Goal: Task Accomplishment & Management: Complete application form

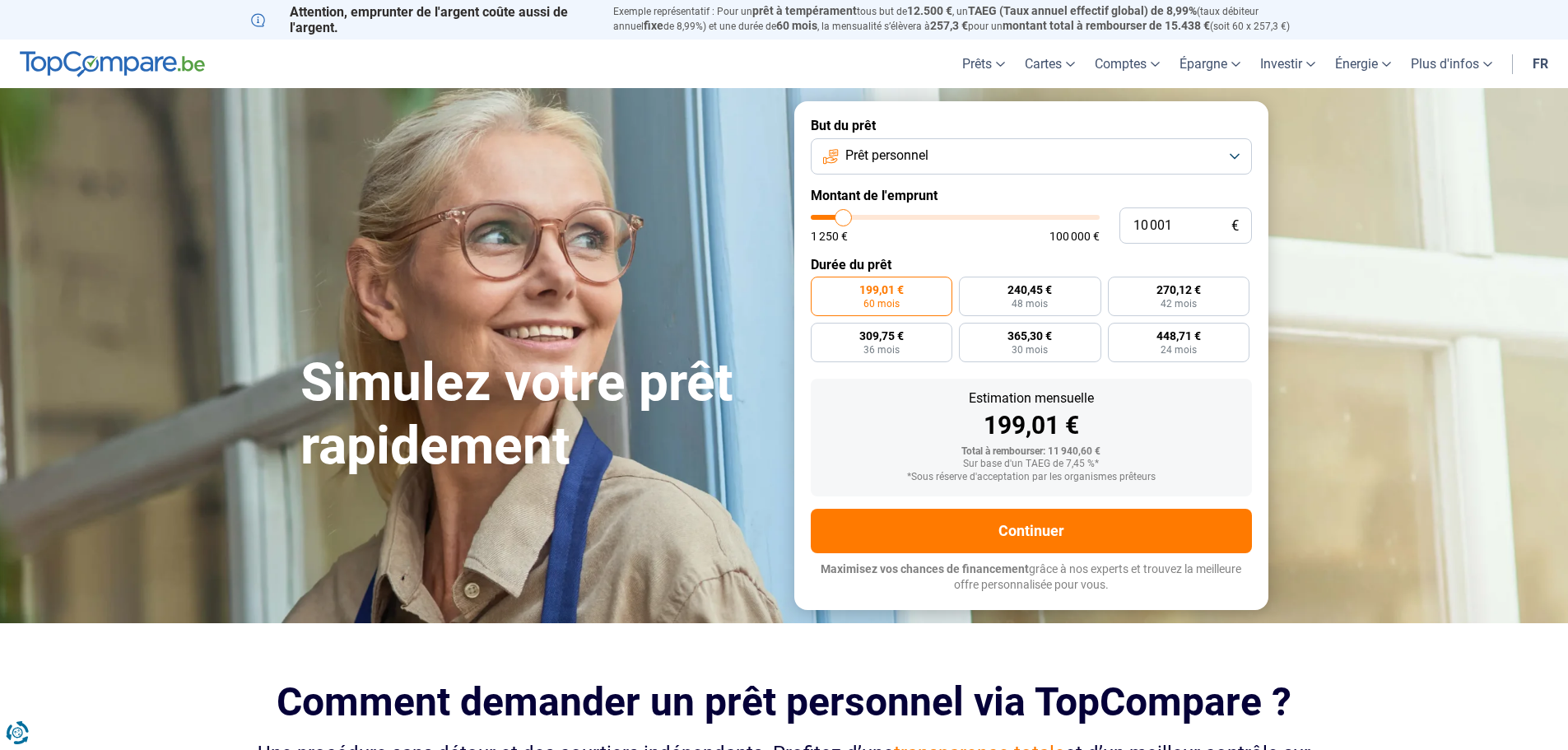
click at [993, 161] on button "Prêt personnel" at bounding box center [1032, 156] width 441 height 36
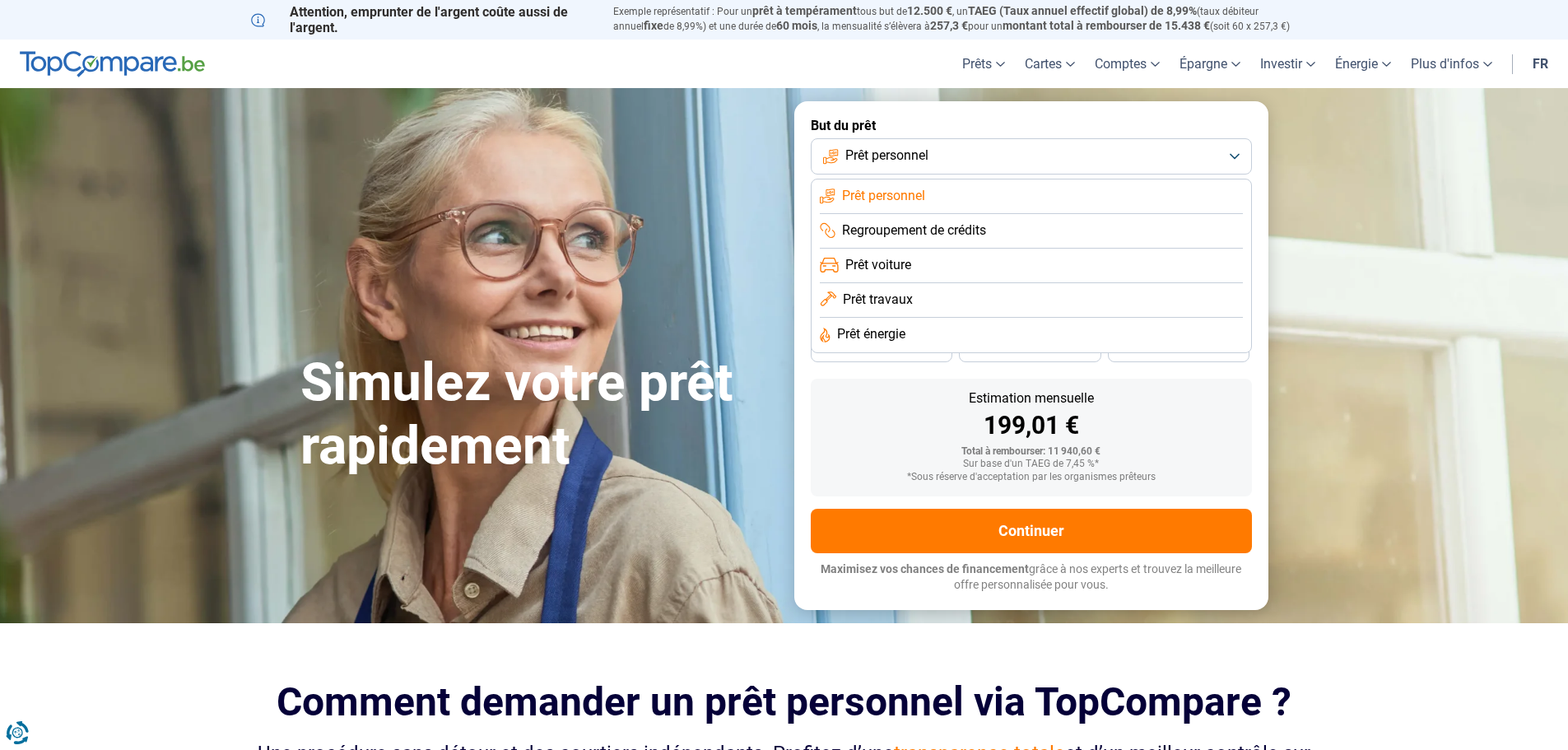
click at [884, 302] on span "Prêt travaux" at bounding box center [878, 299] width 70 height 18
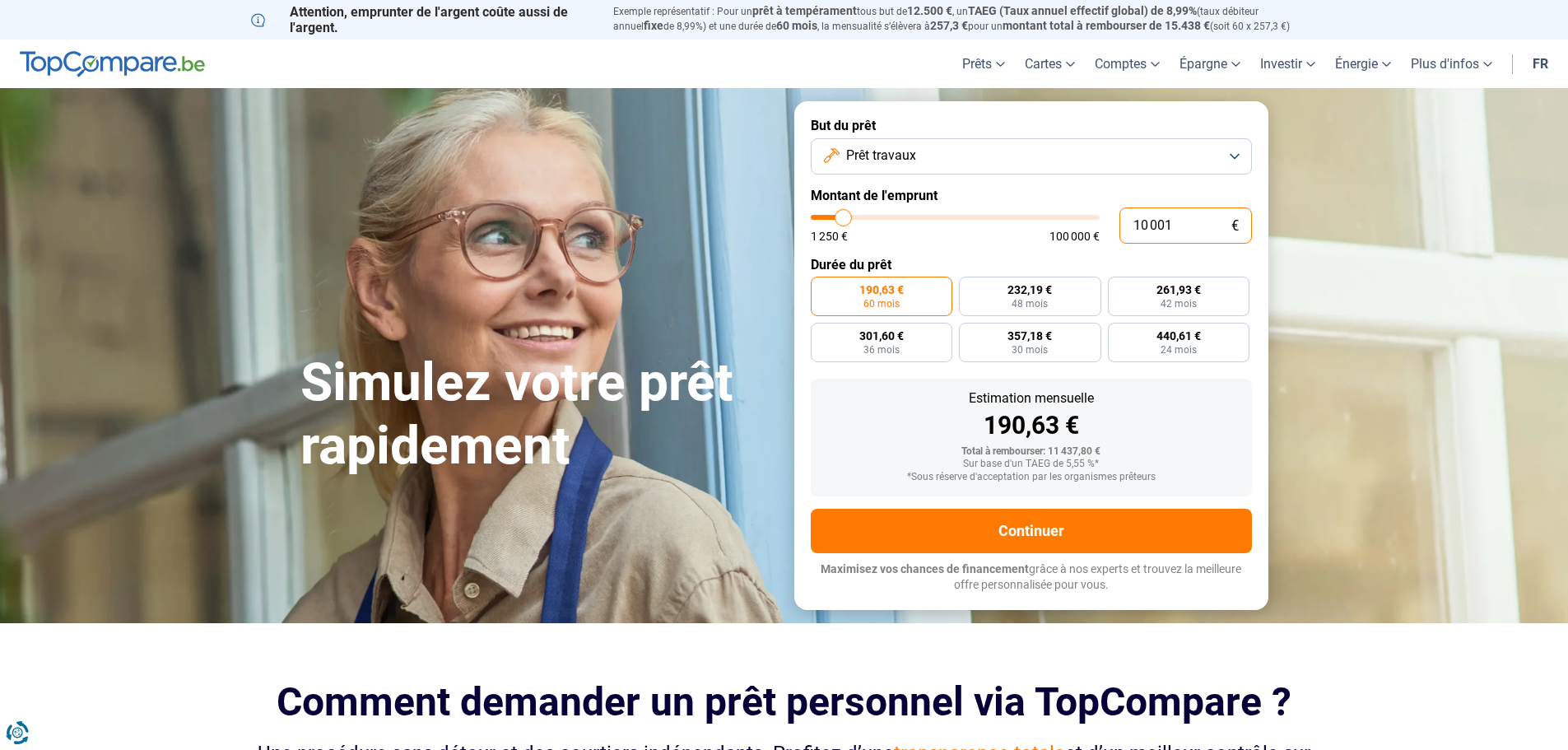
click at [1210, 234] on input "10 001" at bounding box center [1186, 225] width 133 height 36
type input "1"
type input "1250"
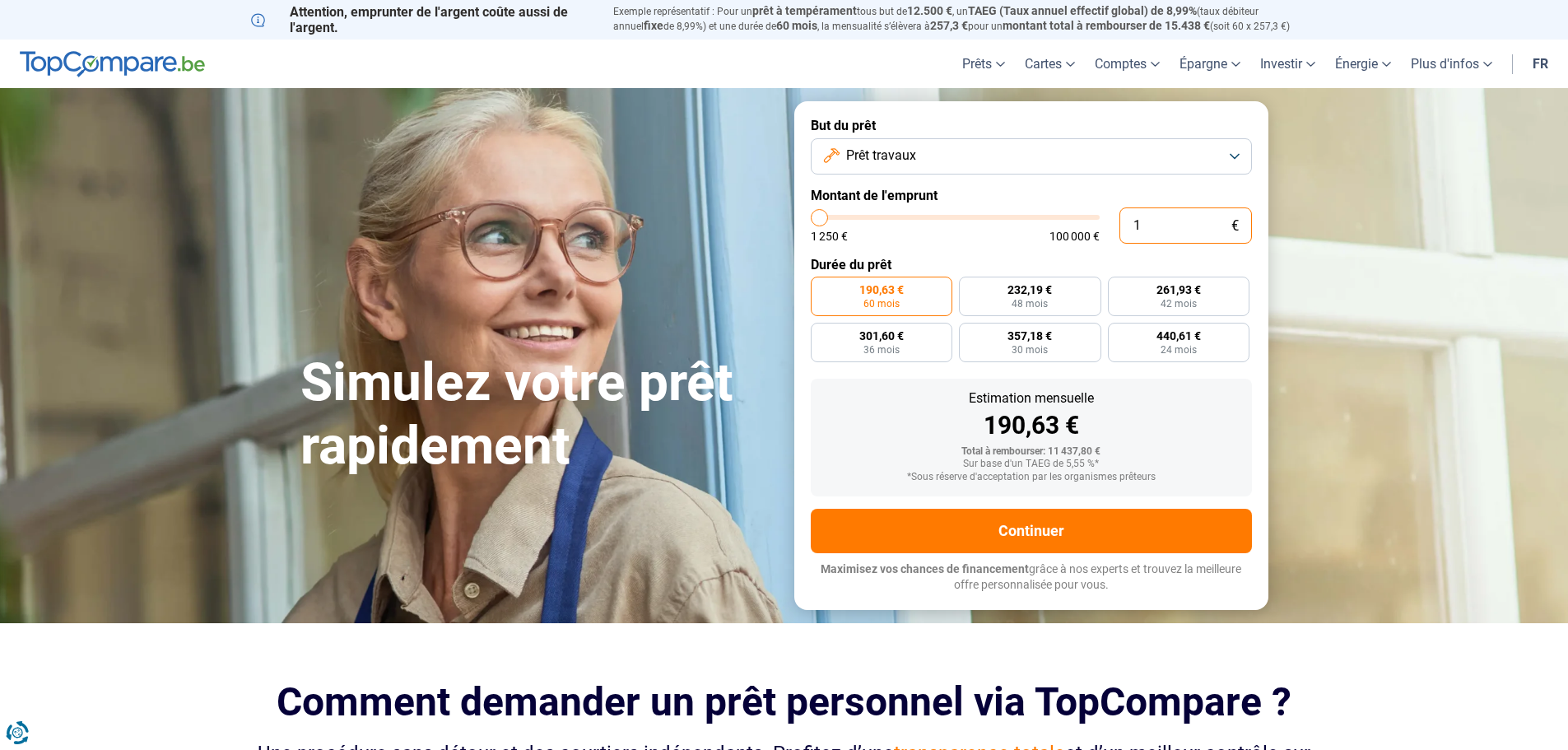
type input "10"
type input "1250"
type input "100"
type input "1250"
type input "1 000"
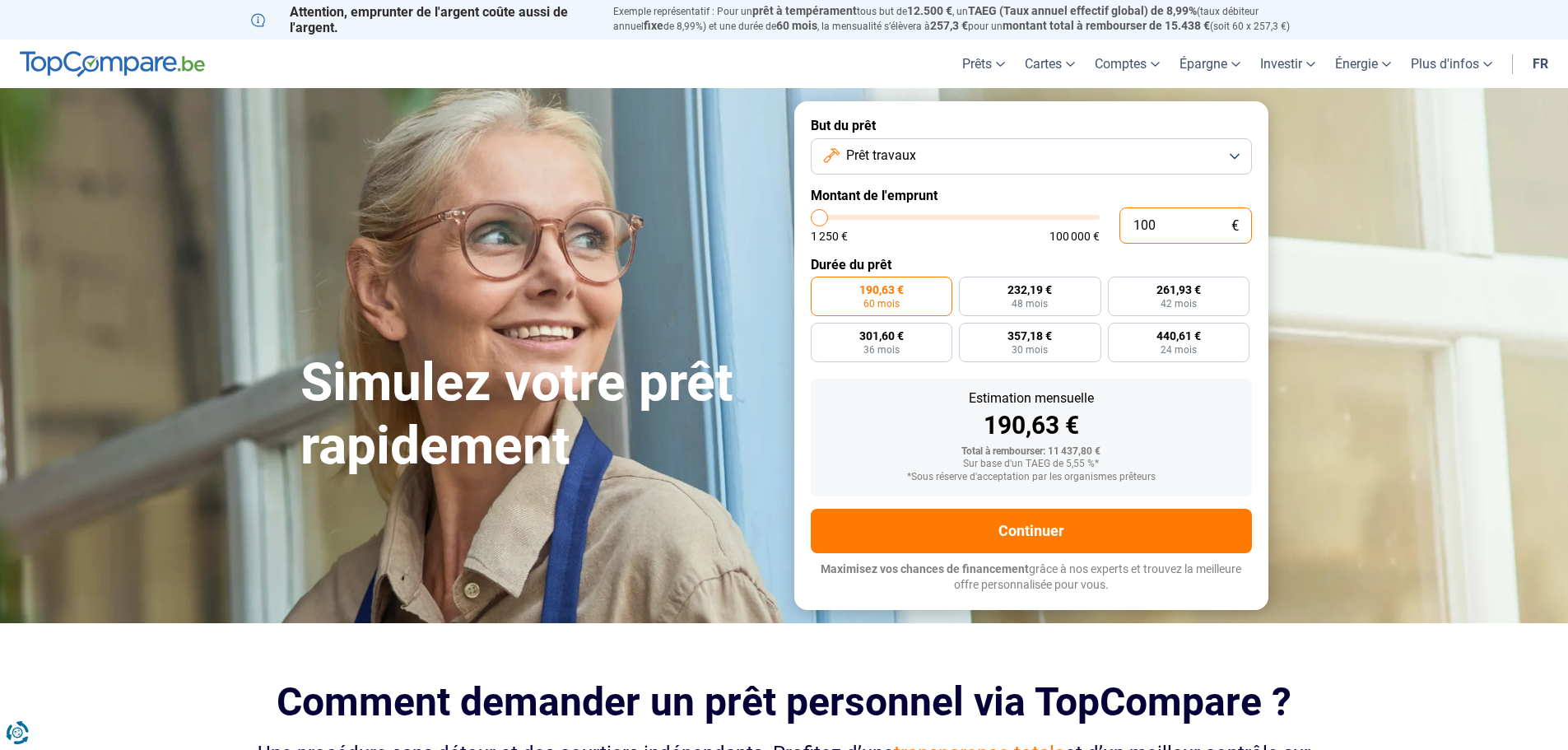
type input "1250"
type input "10 000"
type input "10000"
radio input "true"
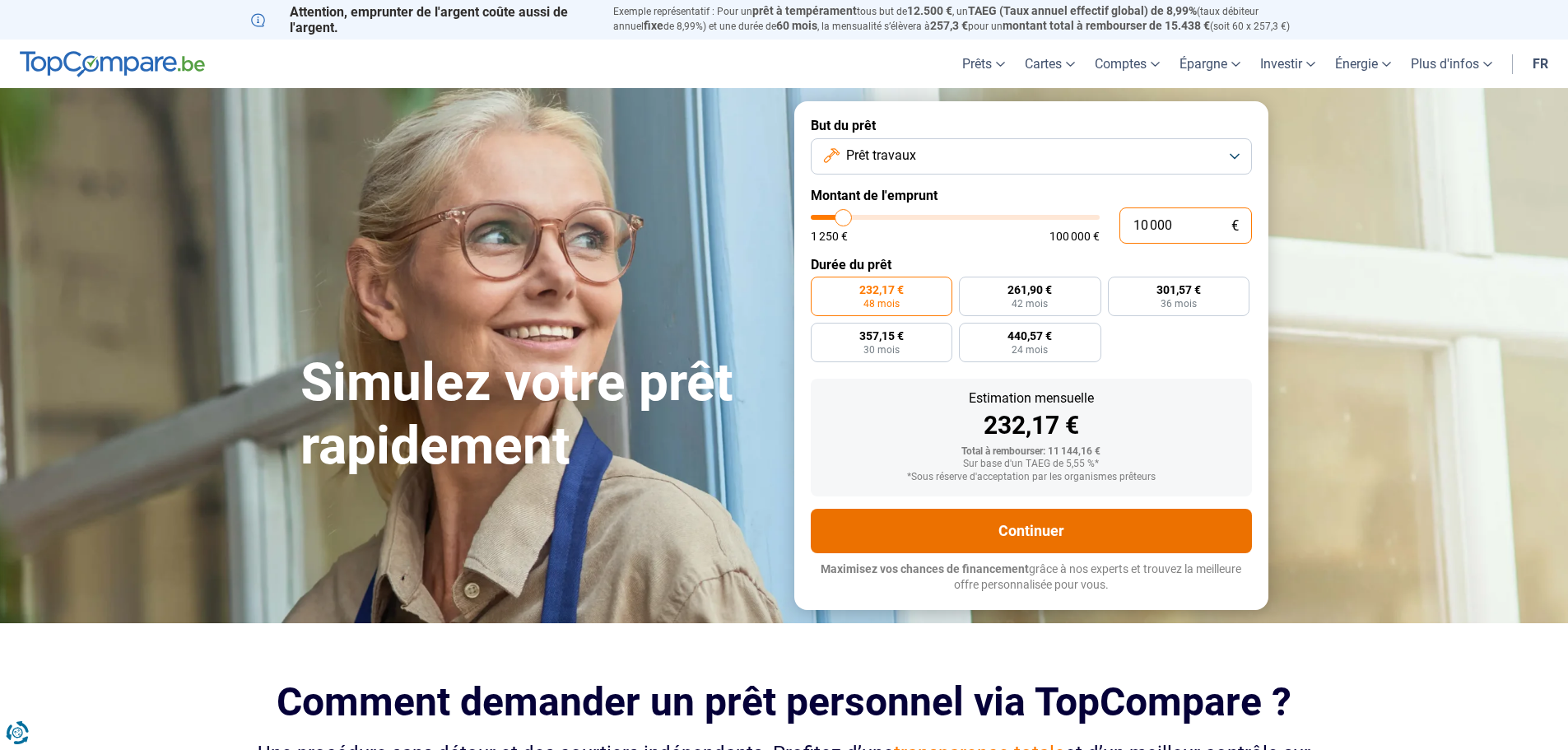
type input "10 000"
click at [1045, 549] on button "Continuer" at bounding box center [1032, 530] width 441 height 44
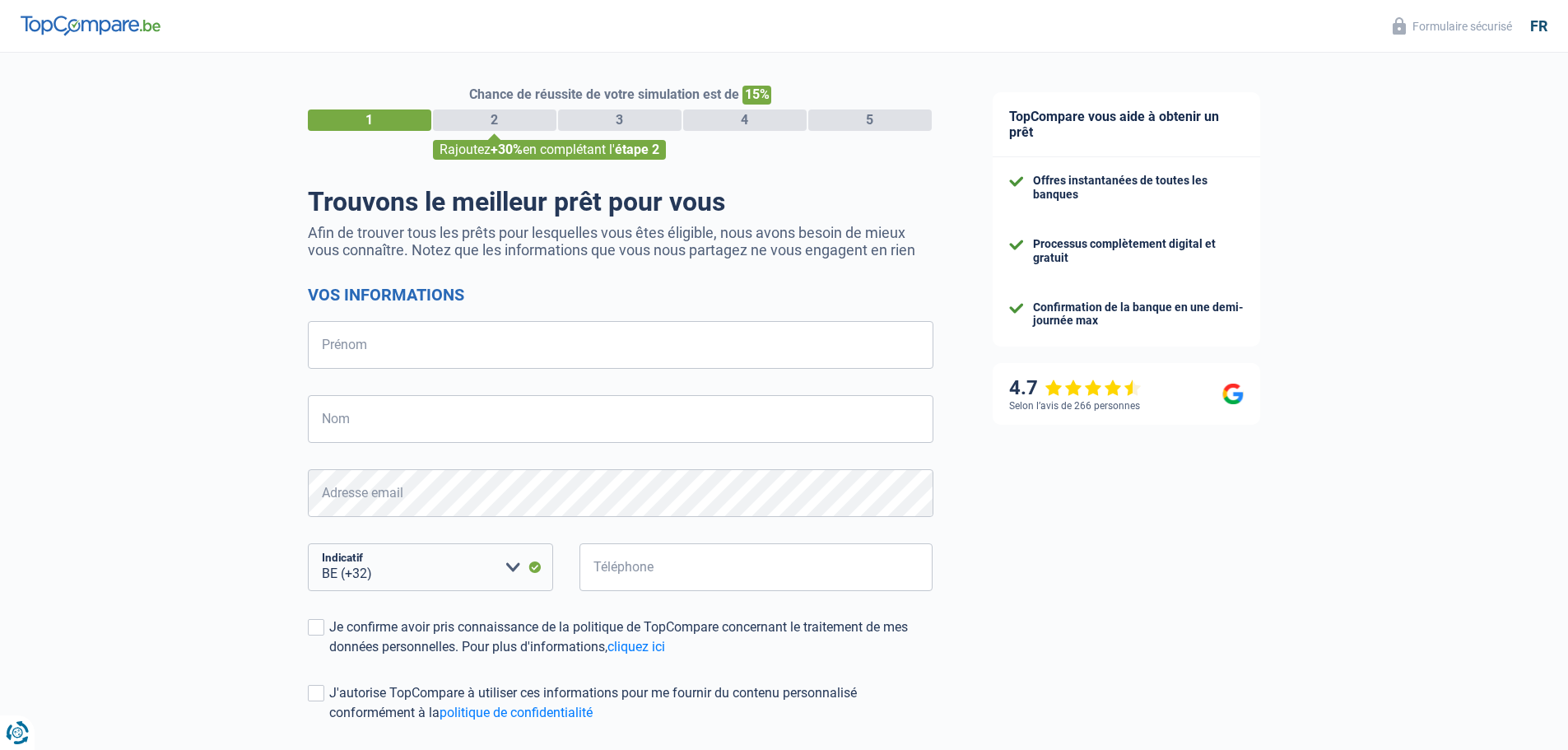
select select "32"
